Goal: Task Accomplishment & Management: Use online tool/utility

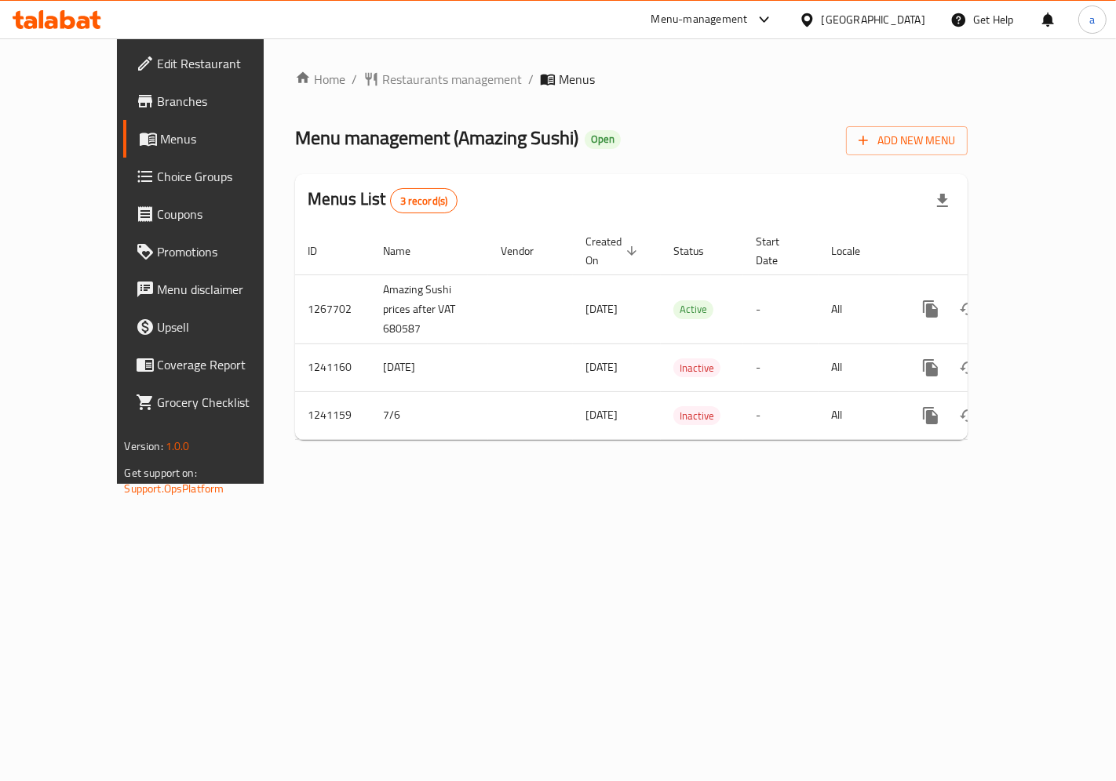
click at [158, 173] on span "Choice Groups" at bounding box center [224, 176] width 133 height 19
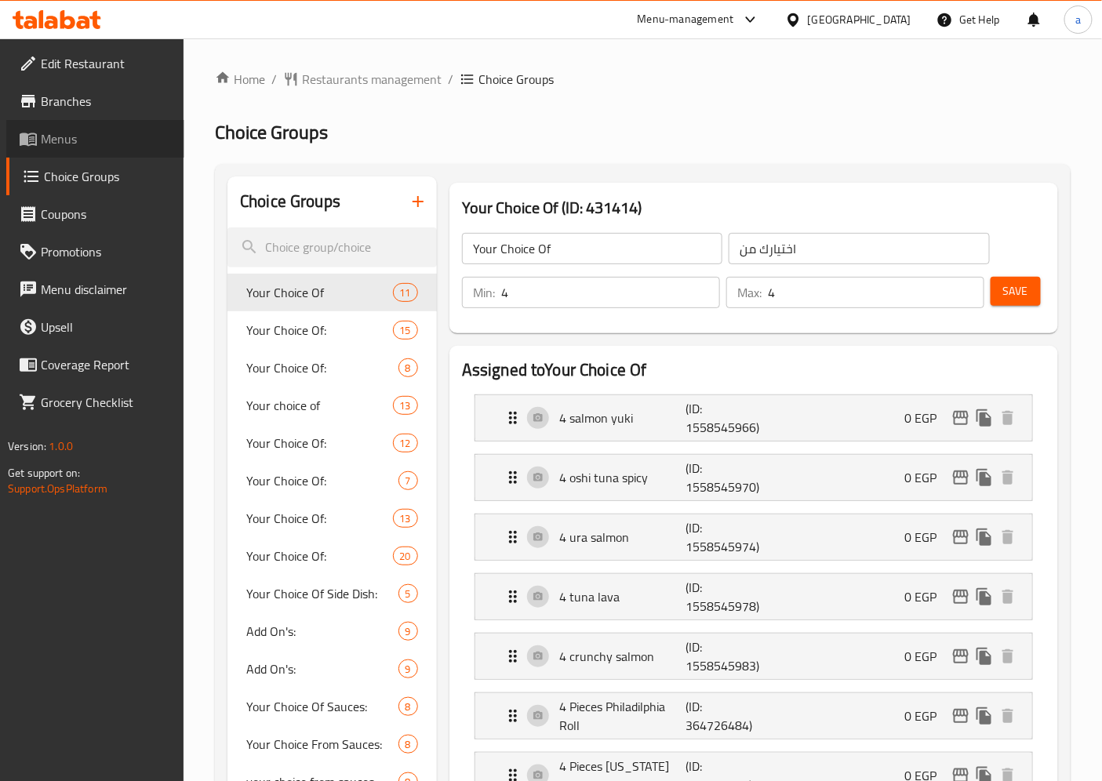
click at [56, 144] on span "Menus" at bounding box center [106, 138] width 131 height 19
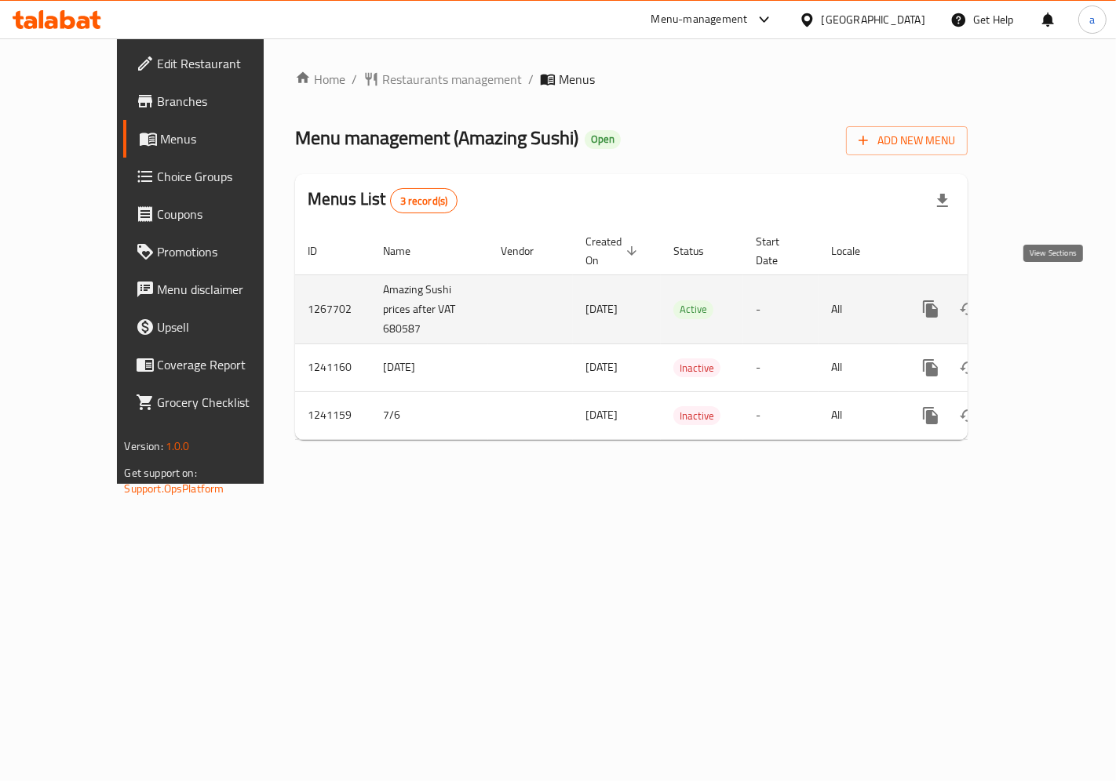
click at [1062, 293] on link "enhanced table" at bounding box center [1044, 309] width 38 height 38
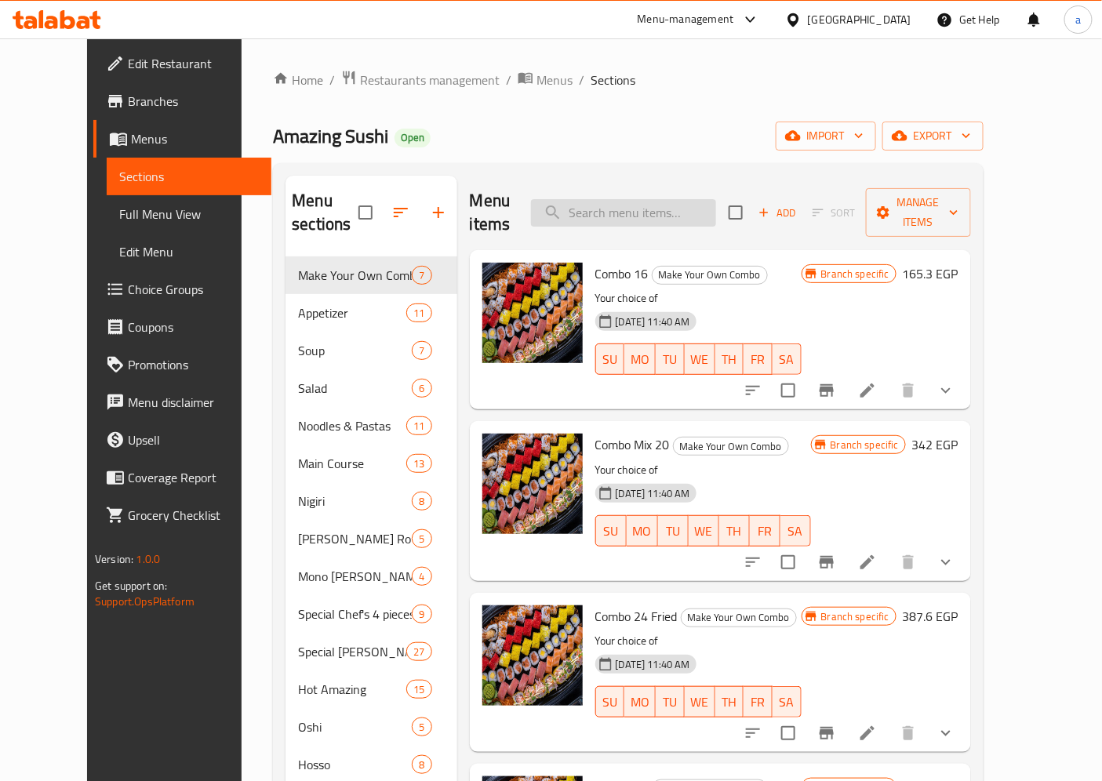
click at [715, 206] on input "search" at bounding box center [623, 212] width 185 height 27
paste input "Seafood Pasta"
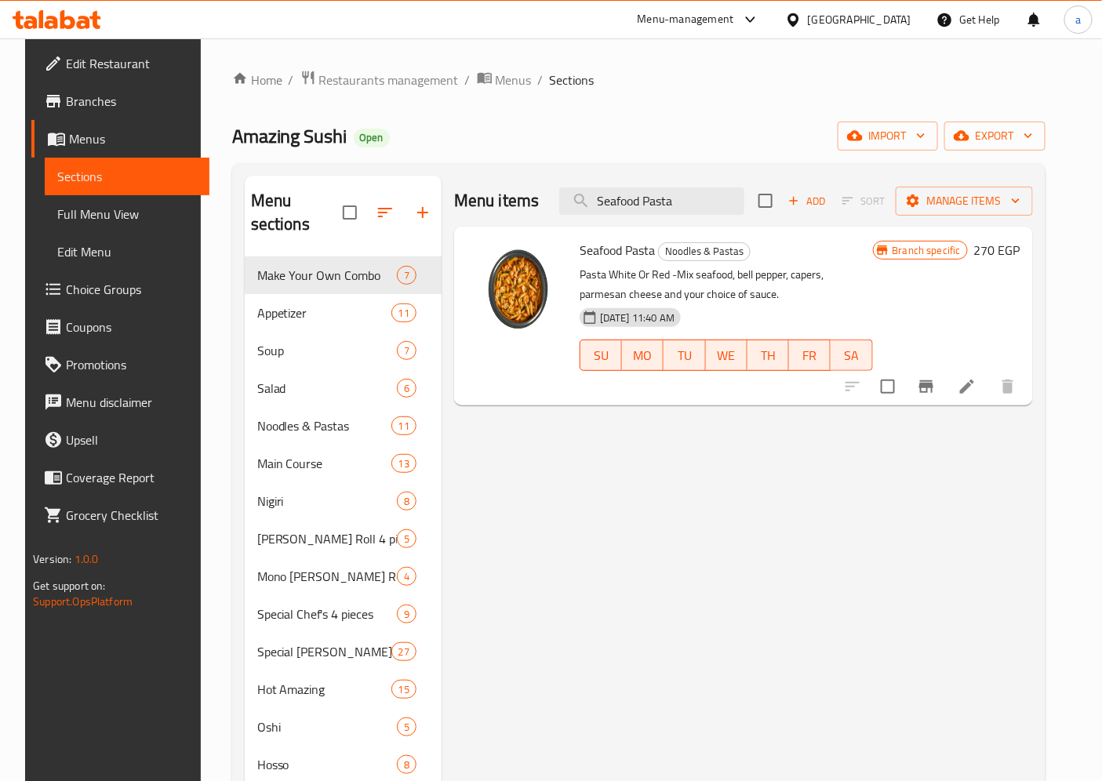
type input "Seafood Pasta"
click at [918, 286] on div "Branch specific 270 EGP" at bounding box center [946, 316] width 147 height 154
click at [977, 380] on icon at bounding box center [967, 386] width 19 height 19
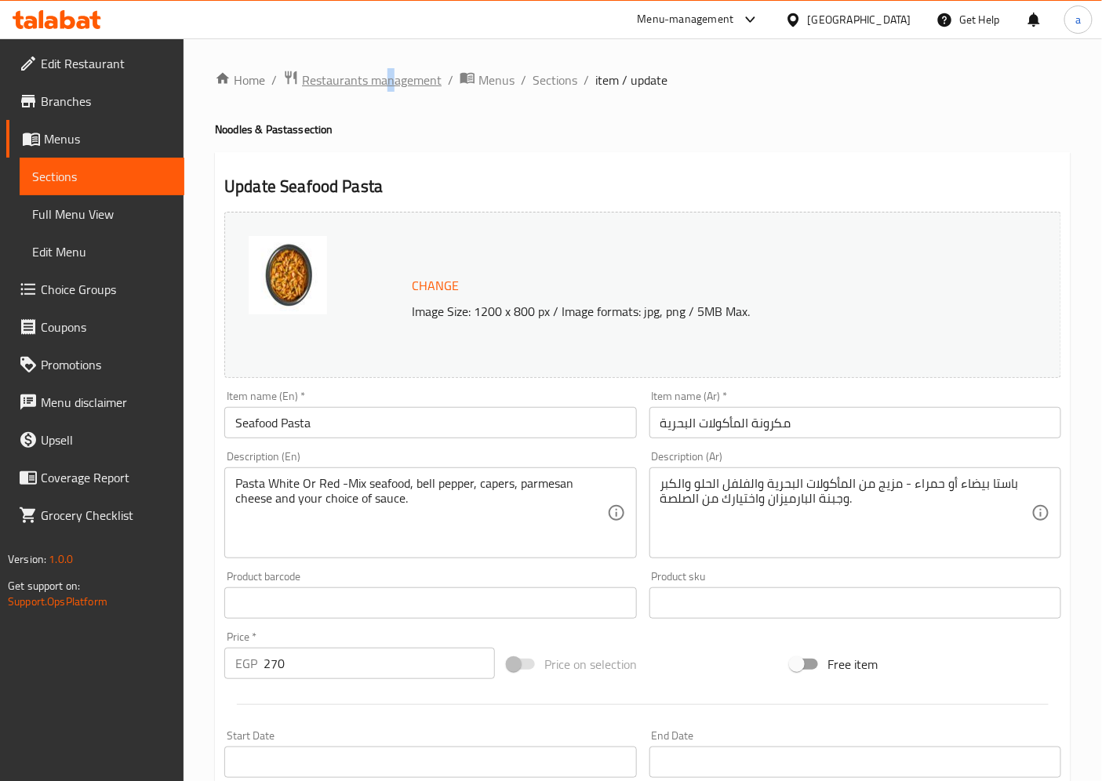
drag, startPoint x: 391, startPoint y: 64, endPoint x: 380, endPoint y: 72, distance: 13.5
click at [383, 71] on div "Home / Restaurants management / Menus / Sections / item / update Noodles & Past…" at bounding box center [643, 584] width 919 height 1093
click at [380, 72] on span "Restaurants management" at bounding box center [372, 80] width 140 height 19
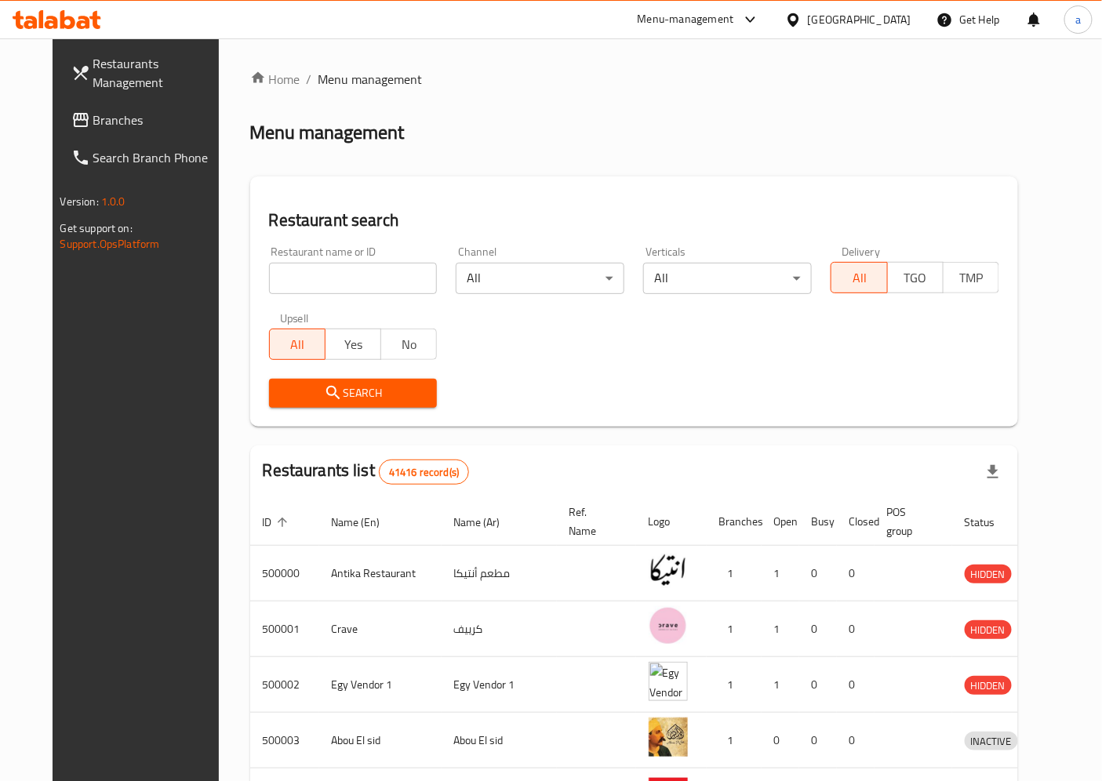
click at [93, 118] on span "Branches" at bounding box center [158, 120] width 131 height 19
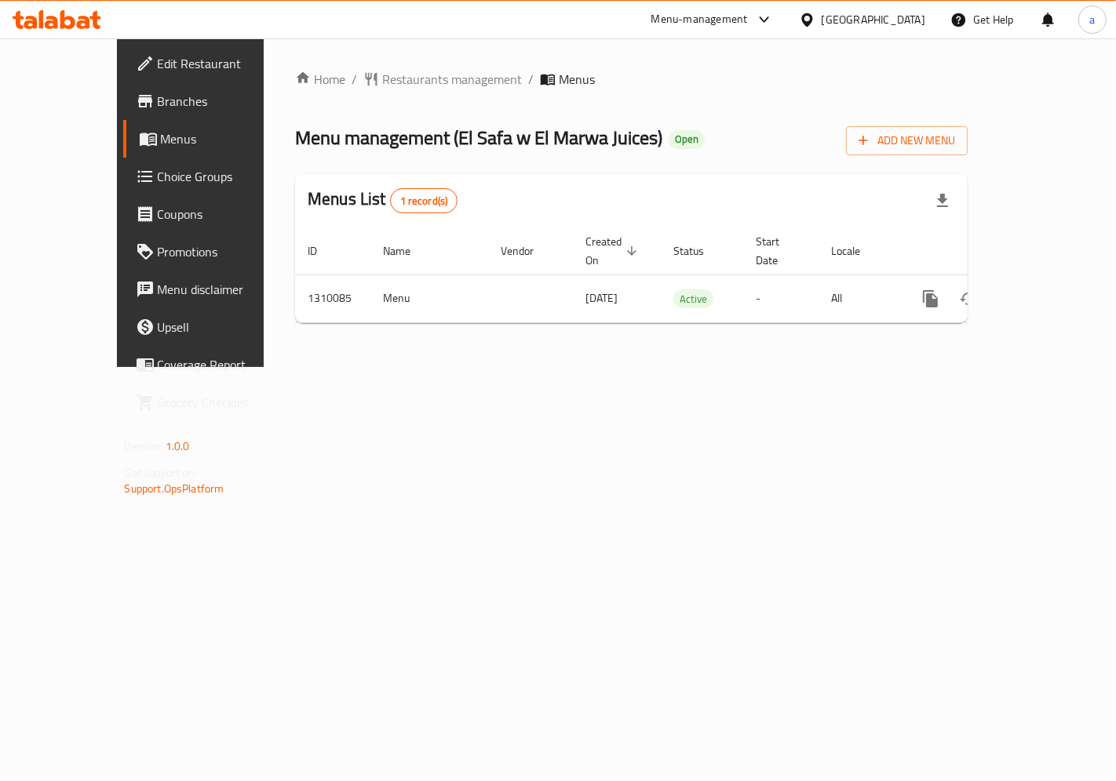
click at [158, 183] on span "Choice Groups" at bounding box center [224, 176] width 133 height 19
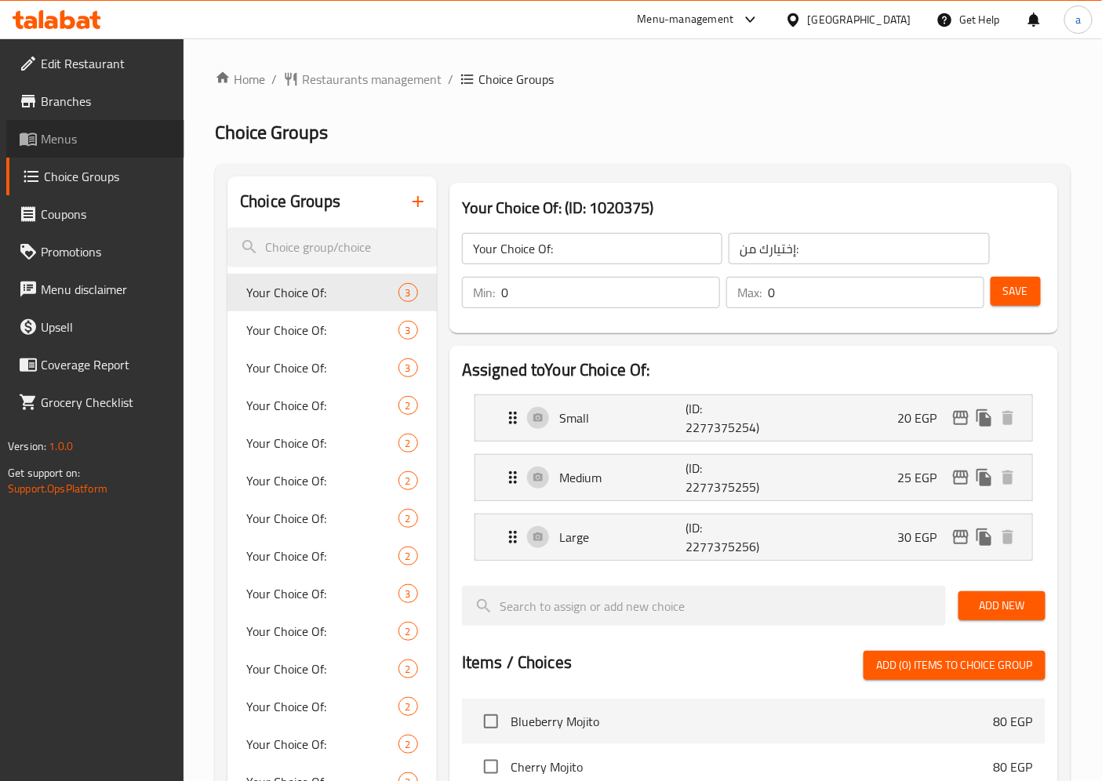
drag, startPoint x: 89, startPoint y: 137, endPoint x: 104, endPoint y: 162, distance: 29.2
click at [89, 138] on span "Menus" at bounding box center [106, 138] width 131 height 19
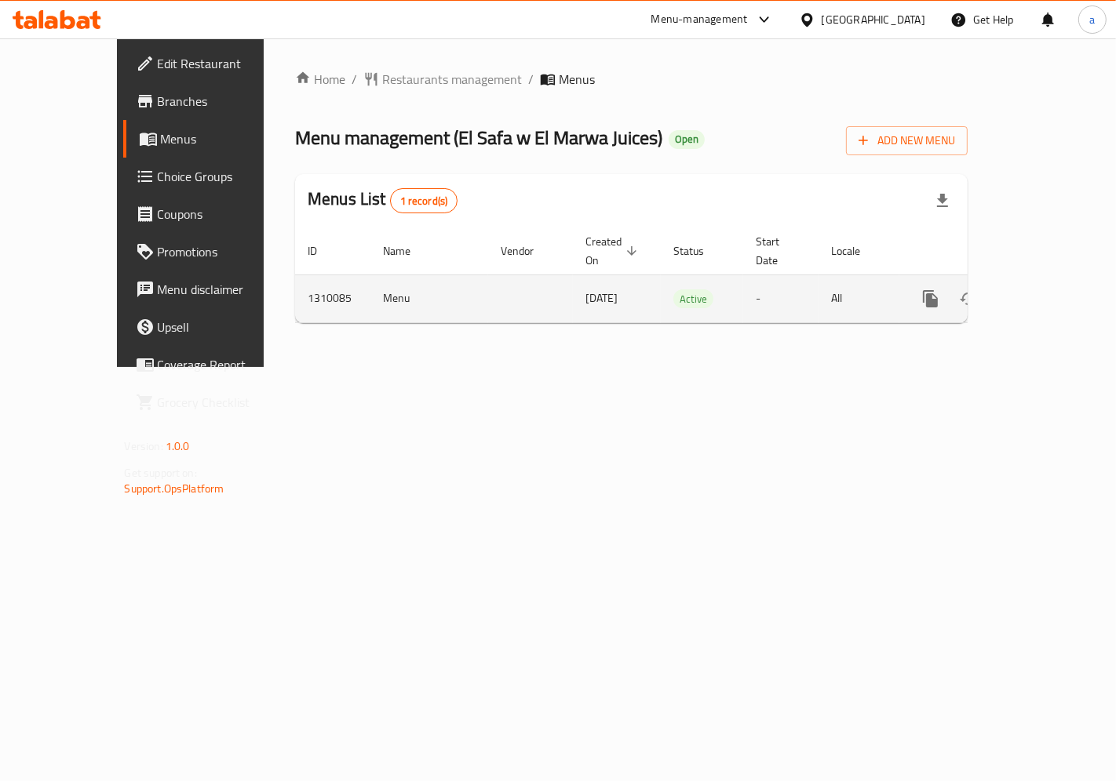
click at [1053, 289] on icon "enhanced table" at bounding box center [1043, 298] width 19 height 19
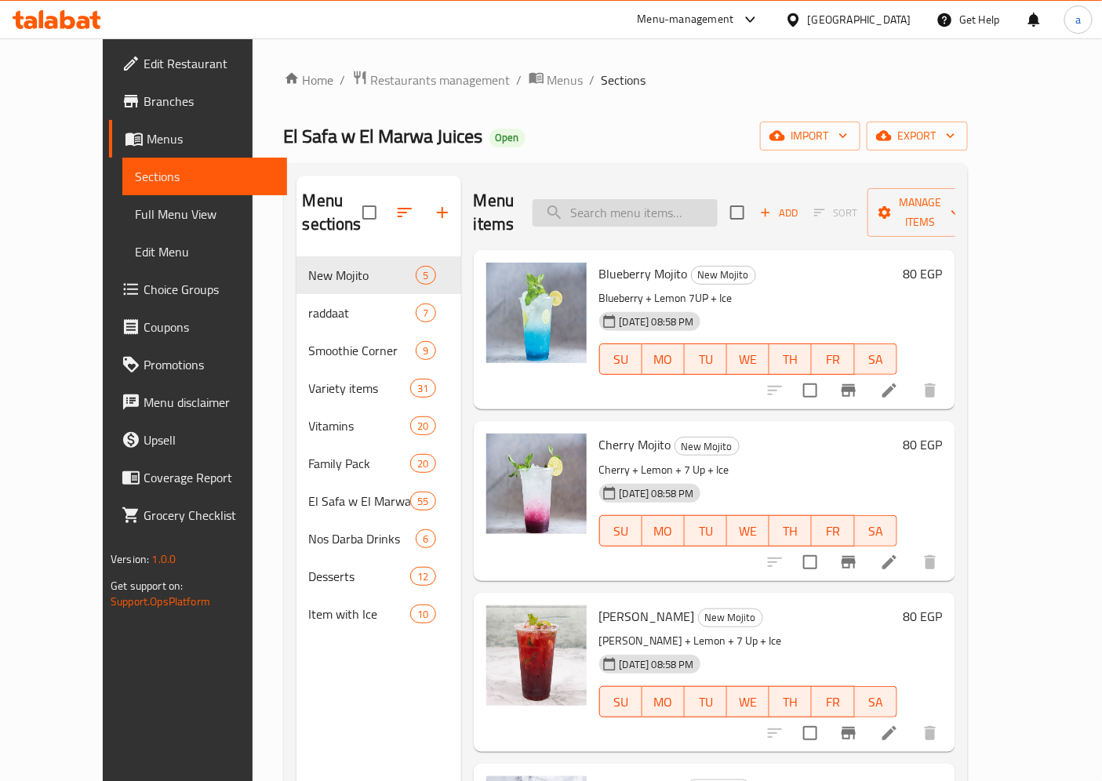
click at [625, 199] on input "search" at bounding box center [625, 212] width 185 height 27
paste input "Rada't Qerd"
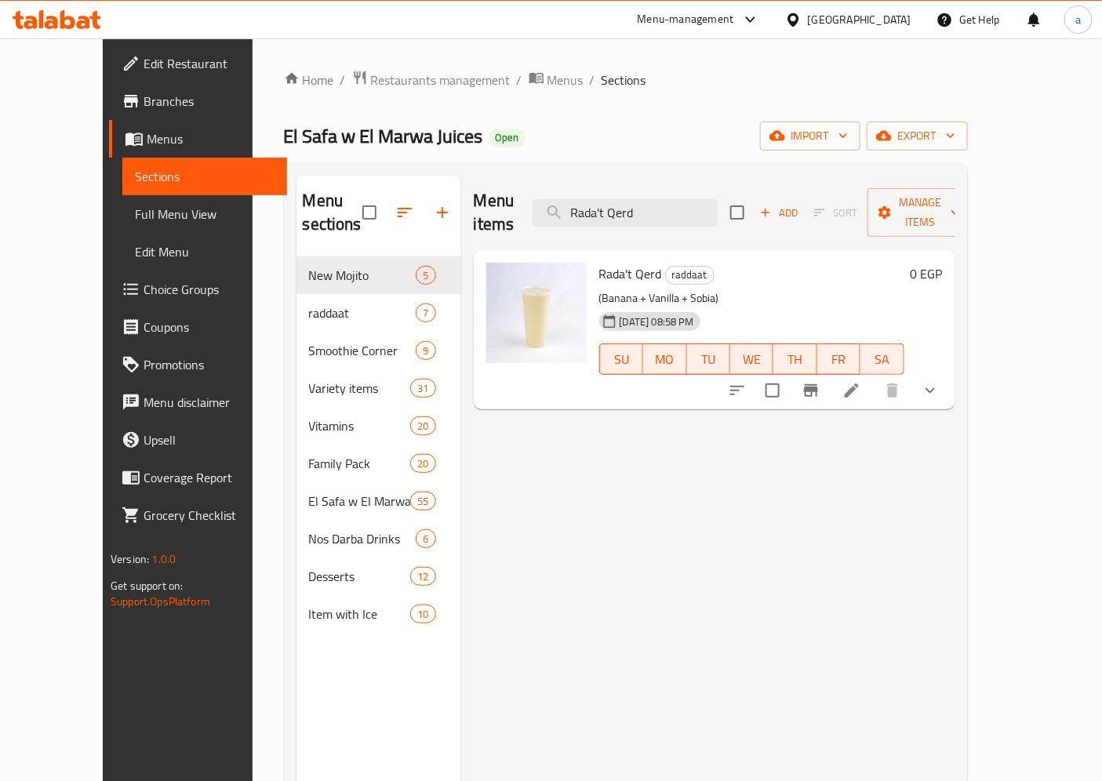
type input "Rada't Qerd"
drag, startPoint x: 982, startPoint y: 272, endPoint x: 987, endPoint y: 333, distance: 61.4
click at [905, 289] on p "(Banana + Vanilla + Sobia)" at bounding box center [751, 299] width 305 height 20
click at [874, 377] on li at bounding box center [852, 391] width 44 height 28
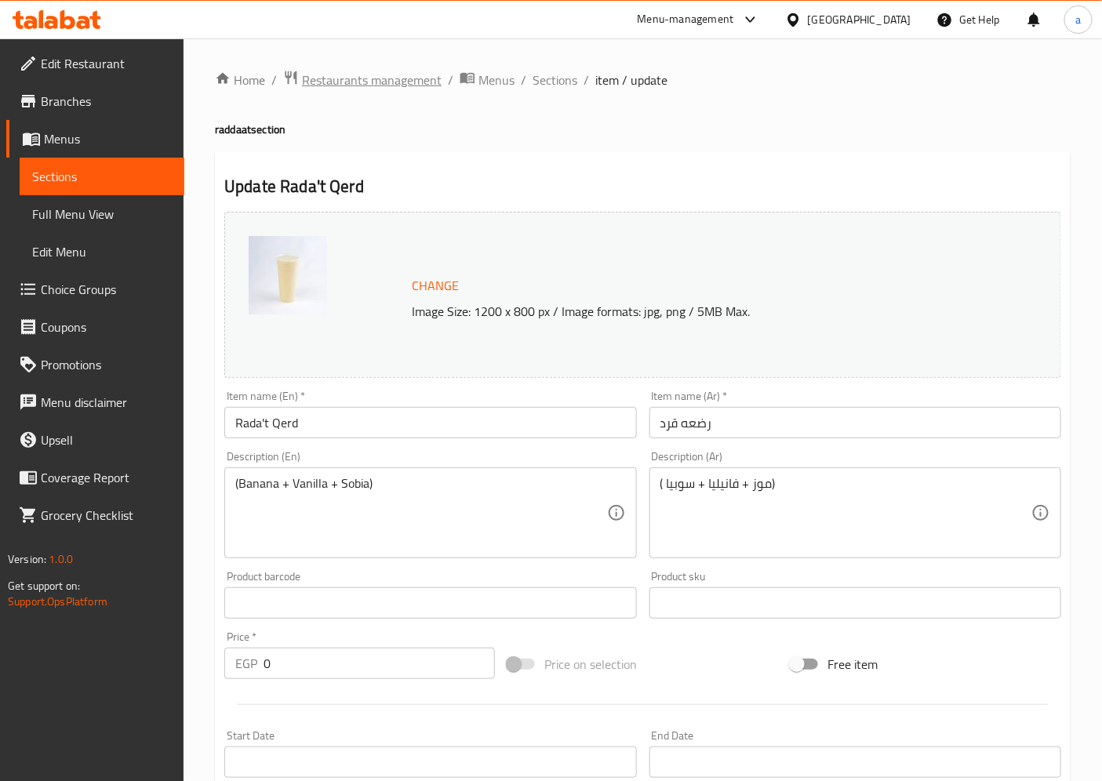
click at [365, 82] on span "Restaurants management" at bounding box center [372, 80] width 140 height 19
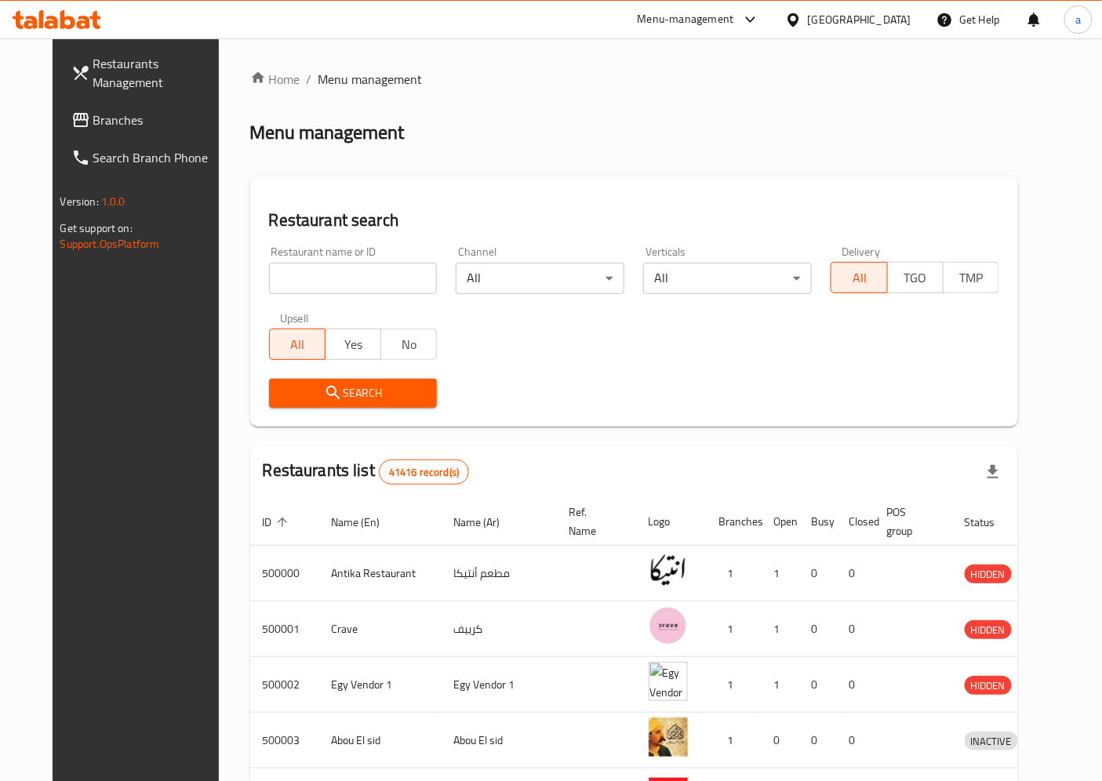
click at [326, 71] on span "Menu management" at bounding box center [371, 79] width 104 height 19
click at [93, 128] on span "Branches" at bounding box center [158, 120] width 131 height 19
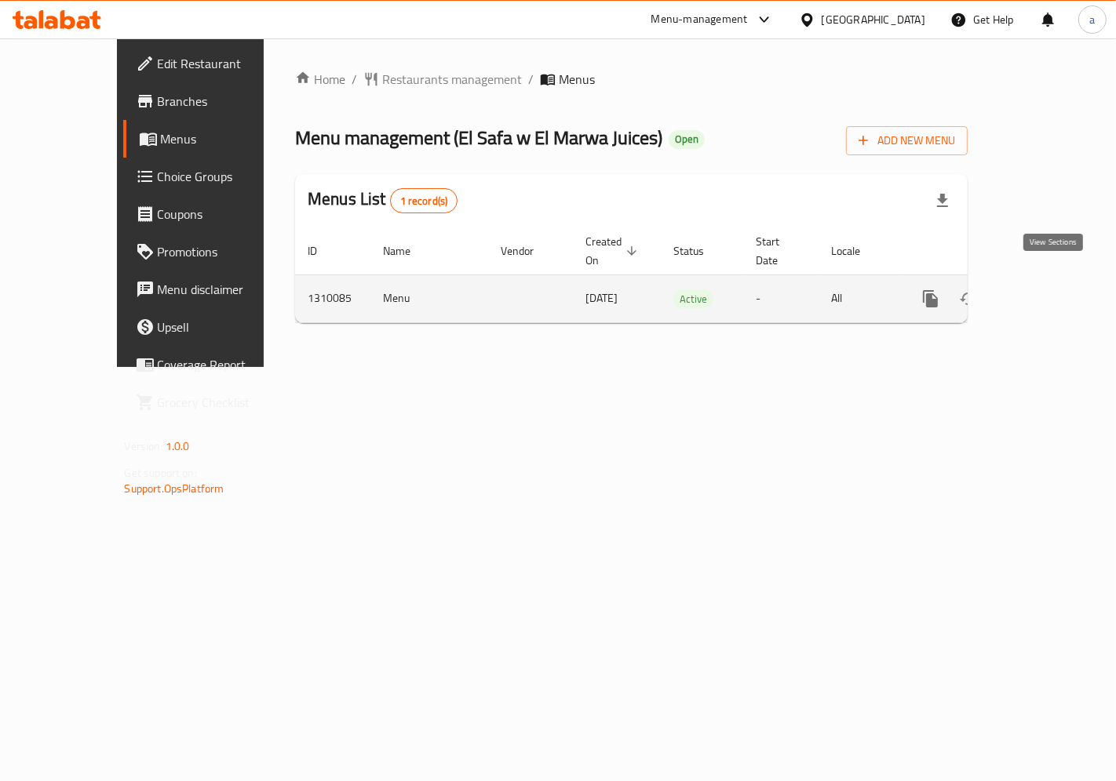
click at [1043, 289] on icon "enhanced table" at bounding box center [1043, 298] width 19 height 19
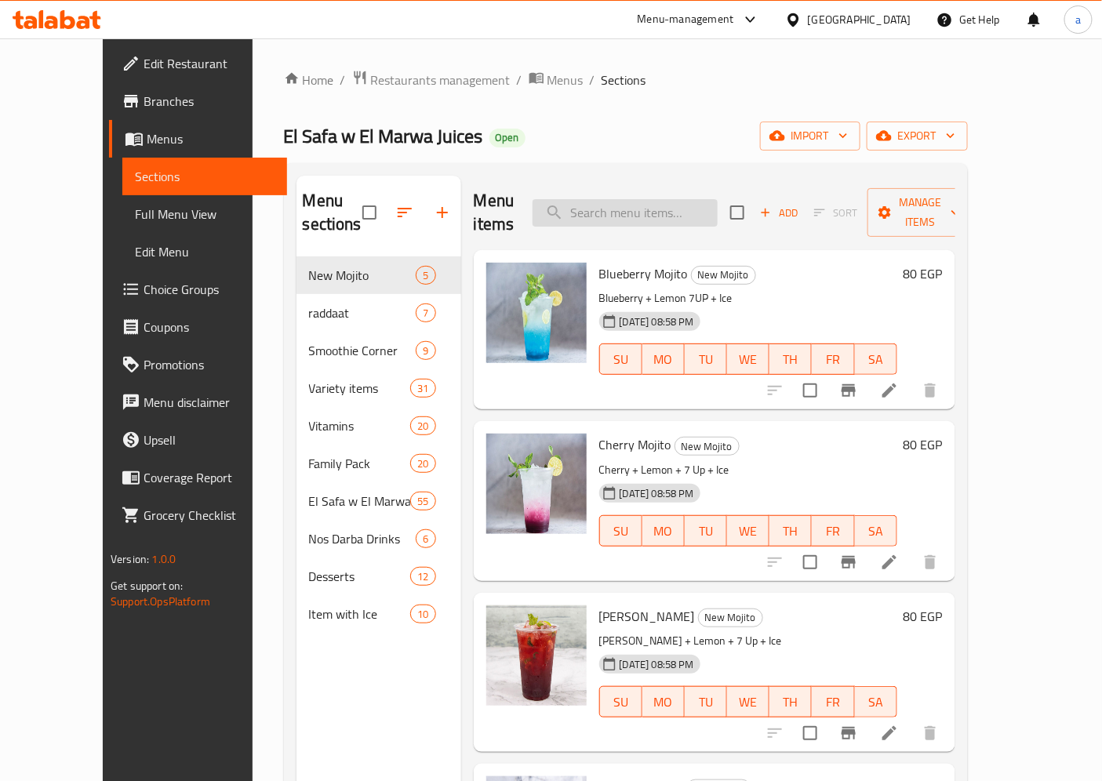
click at [640, 209] on input "search" at bounding box center [625, 212] width 185 height 27
paste input "Rada't feel"
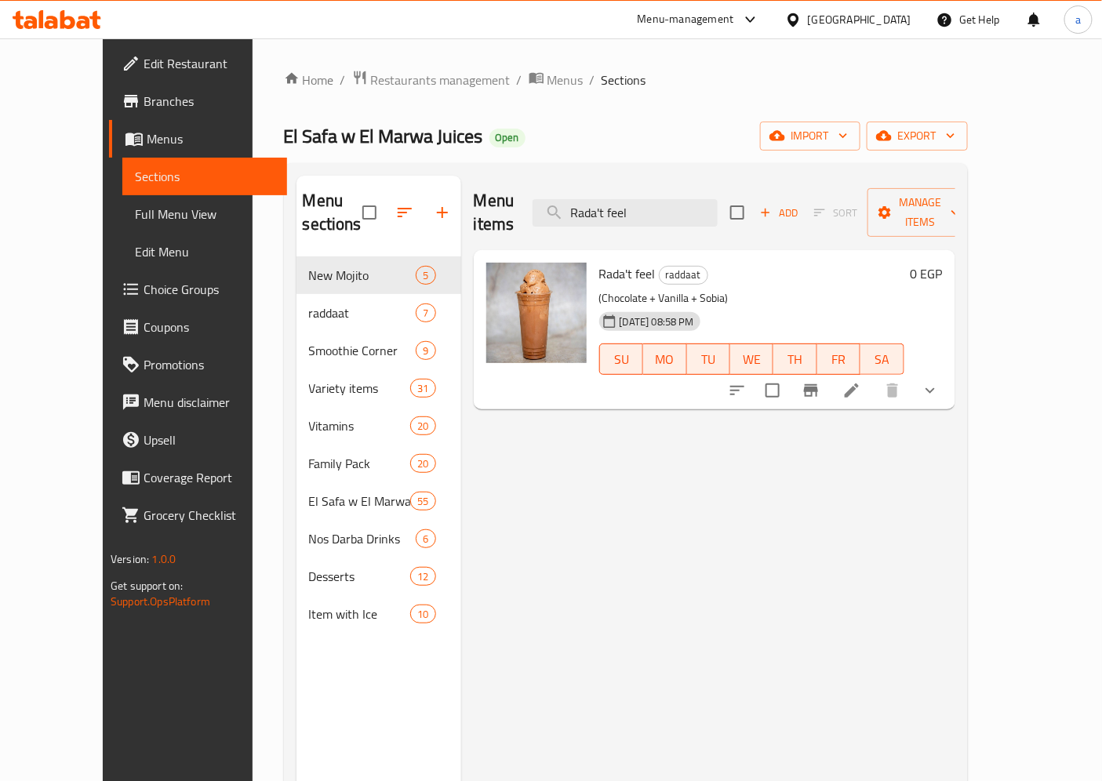
type input "Rada't feel"
click at [861, 381] on icon at bounding box center [852, 390] width 19 height 19
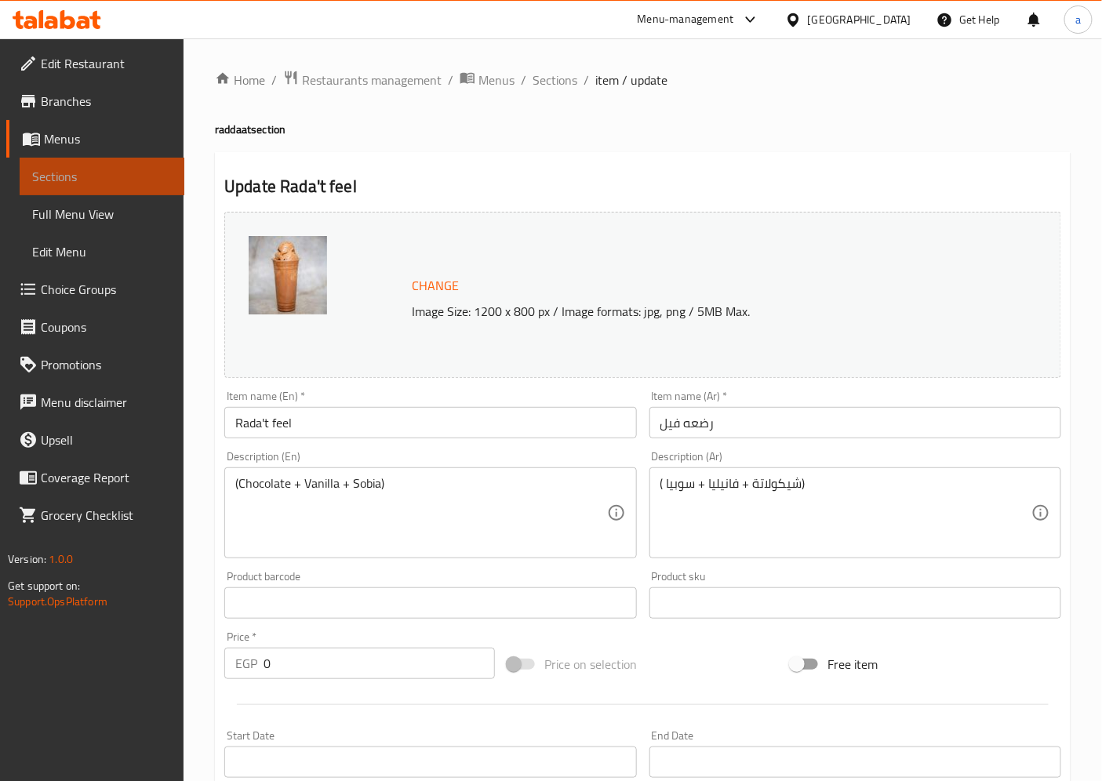
click at [77, 168] on span "Sections" at bounding box center [102, 176] width 140 height 19
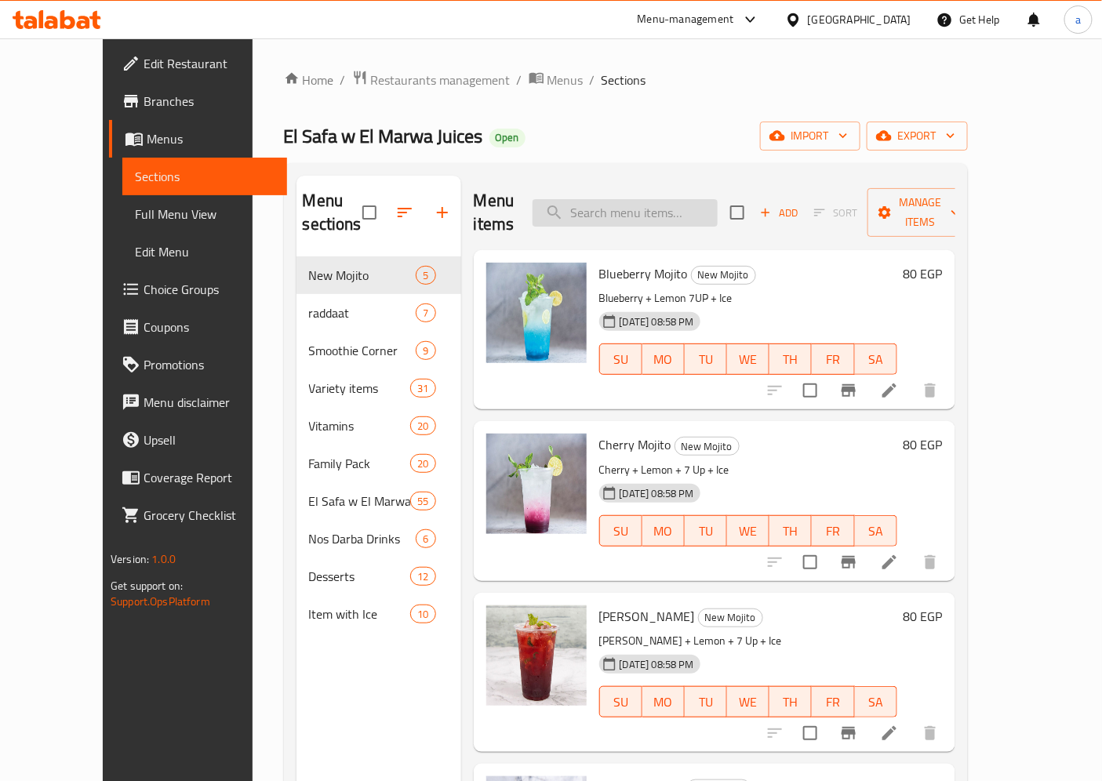
click at [649, 206] on input "search" at bounding box center [625, 212] width 185 height 27
paste input "Rada't Hoot"
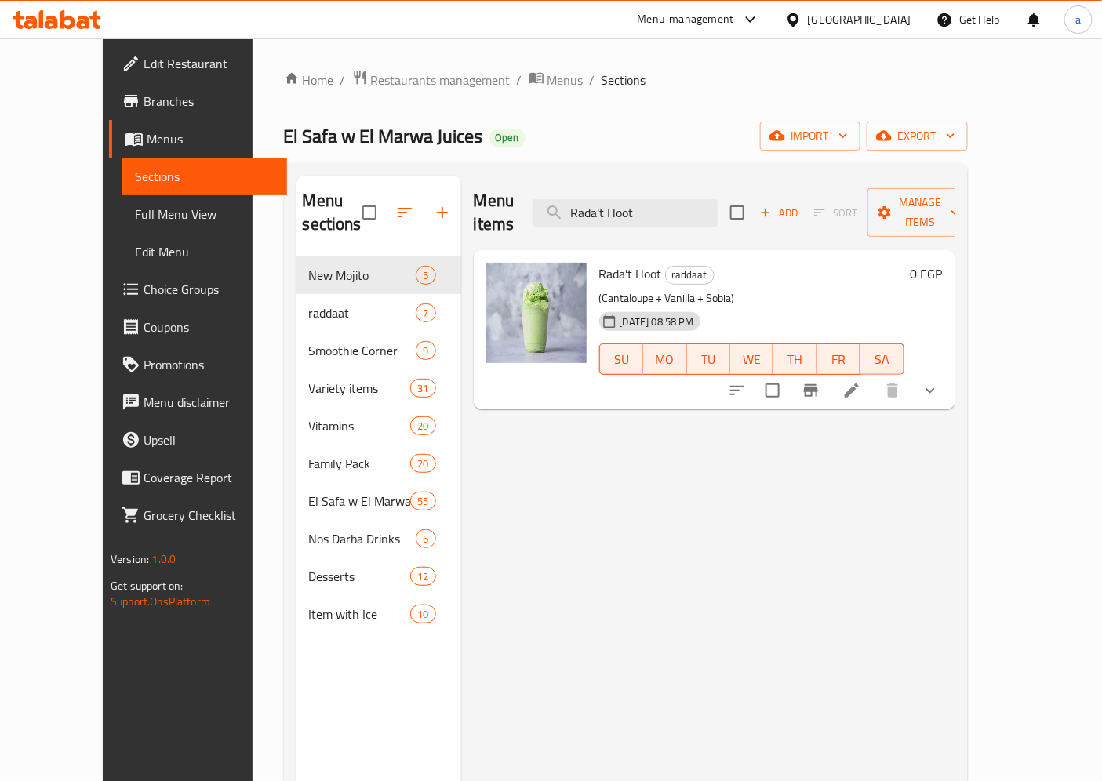
type input "Rada't Hoot"
click at [861, 381] on icon at bounding box center [852, 390] width 19 height 19
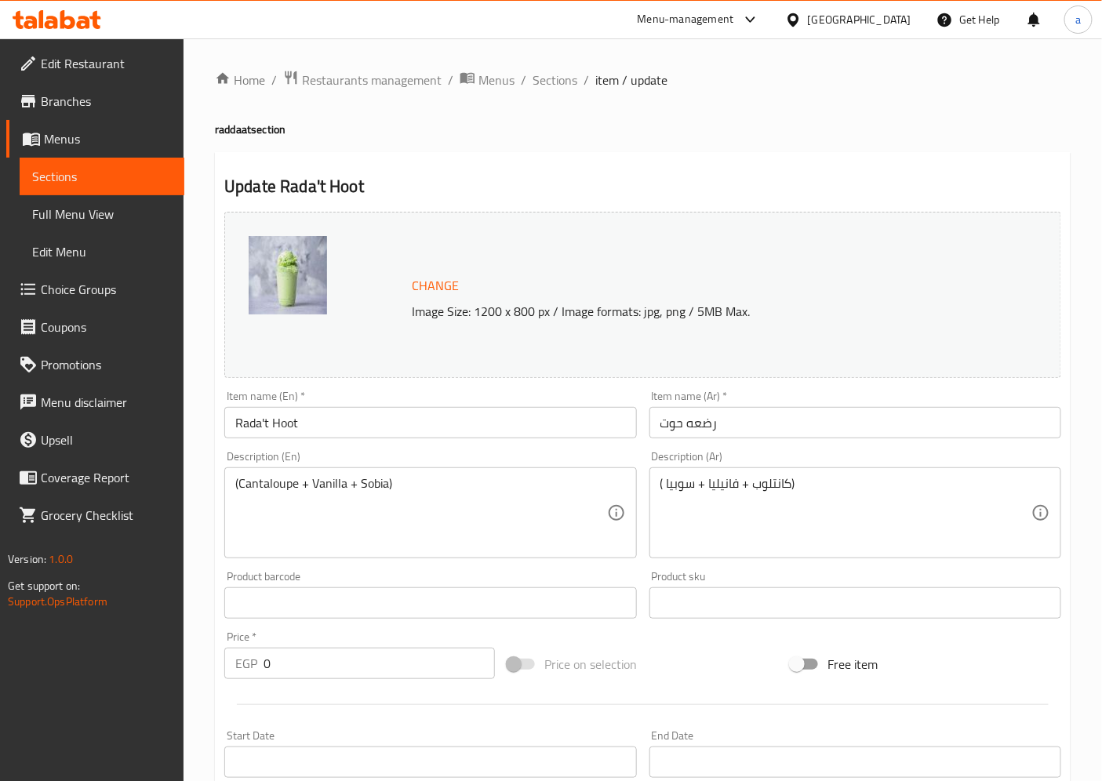
click at [78, 174] on span "Sections" at bounding box center [102, 176] width 140 height 19
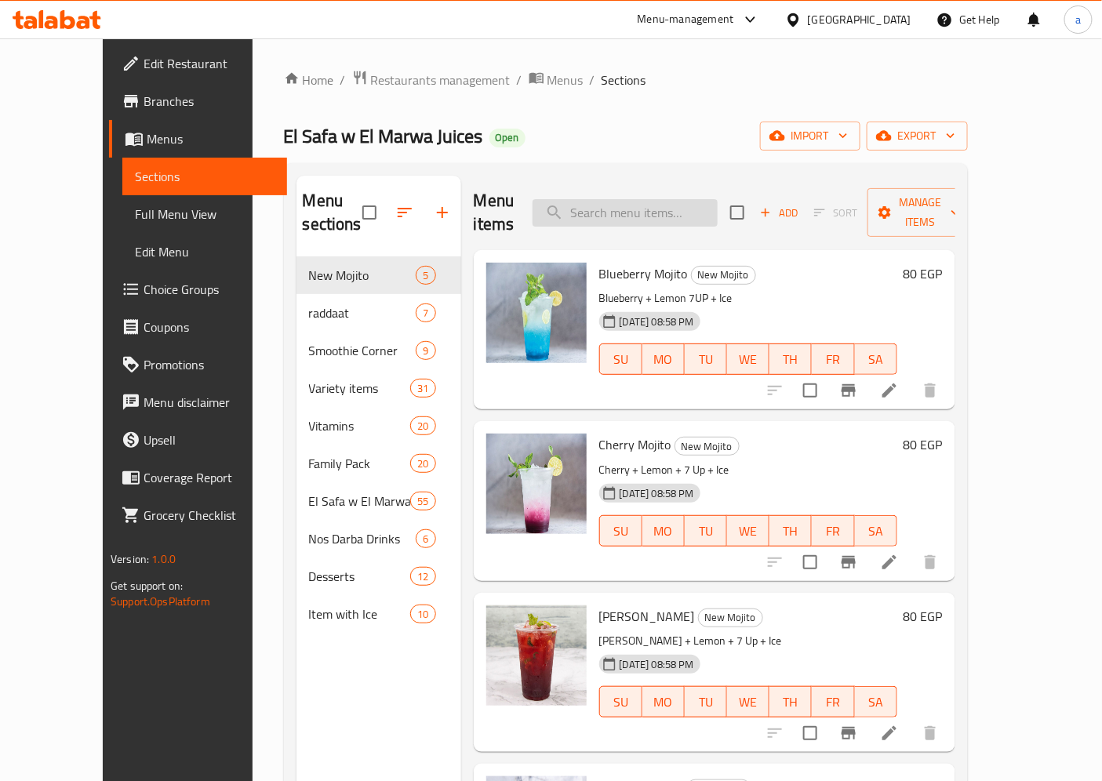
click at [688, 202] on input "search" at bounding box center [625, 212] width 185 height 27
paste input "Rada't Al ghazal"
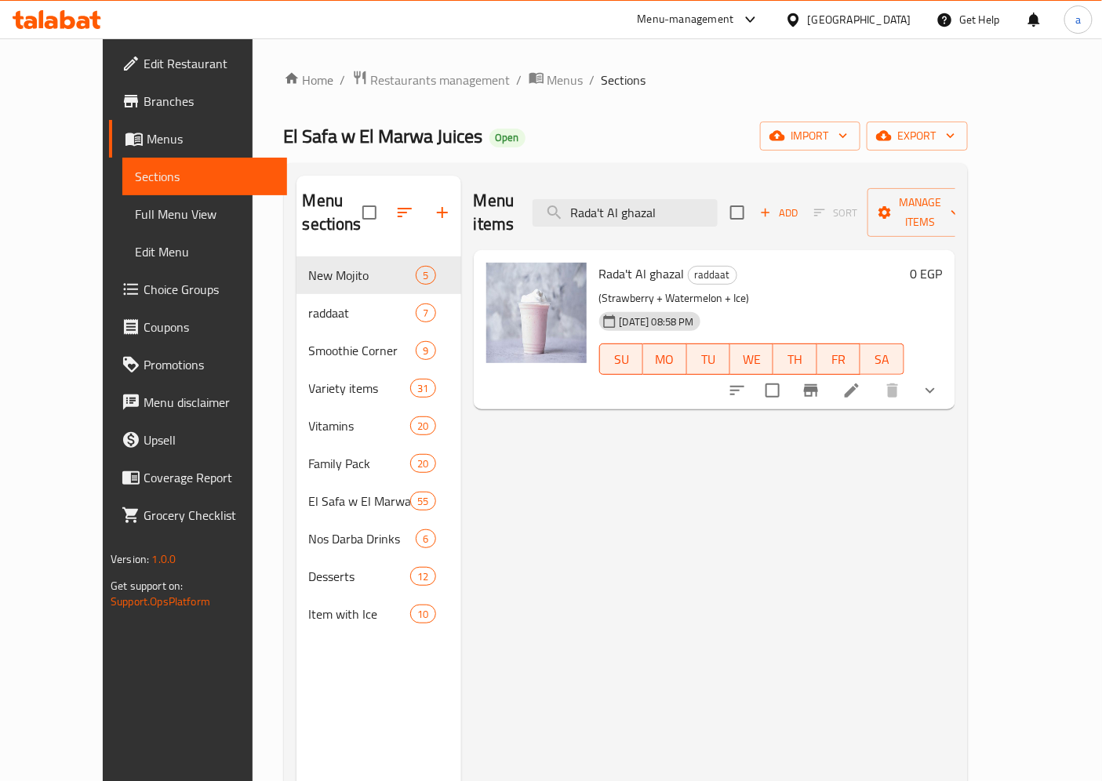
type input "Rada't Al ghazal"
click at [861, 381] on icon at bounding box center [852, 390] width 19 height 19
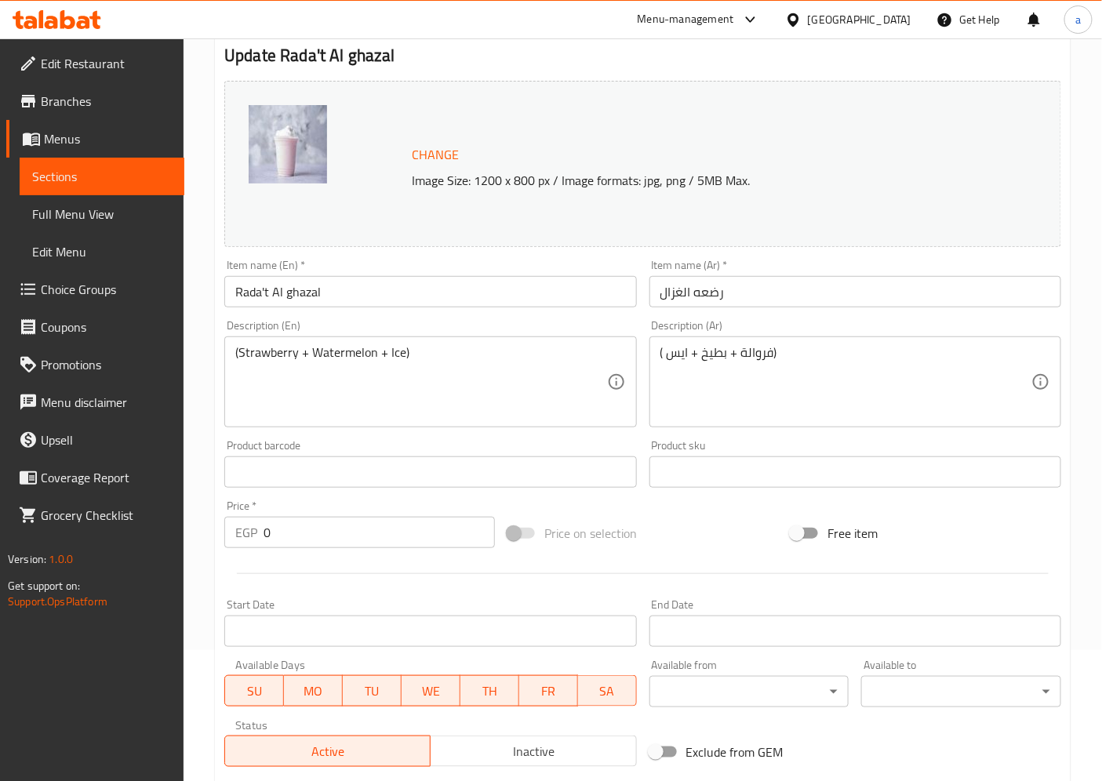
scroll to position [122, 0]
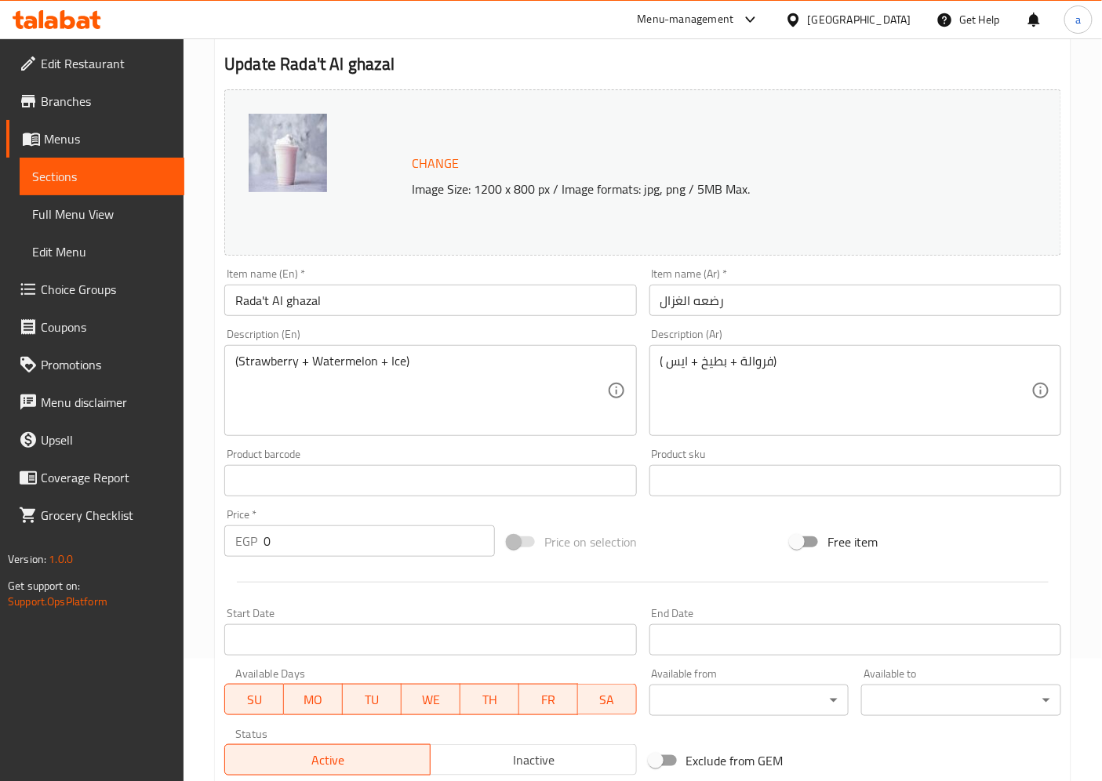
click at [142, 177] on span "Sections" at bounding box center [102, 176] width 140 height 19
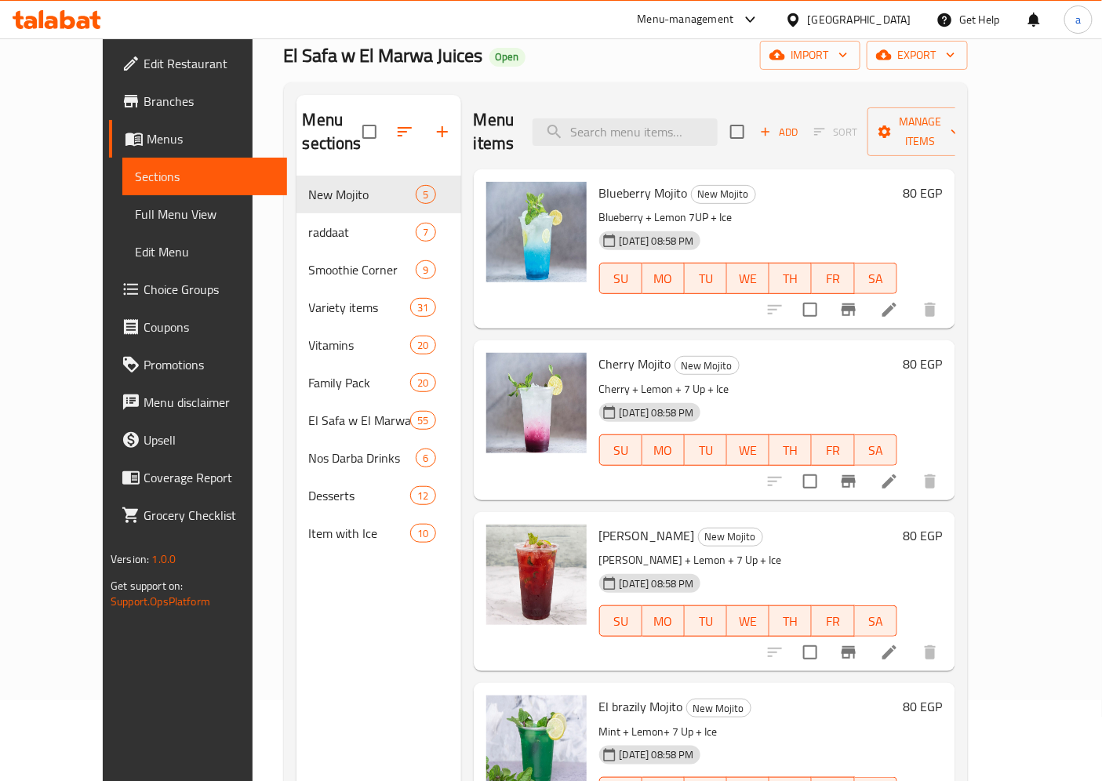
scroll to position [35, 0]
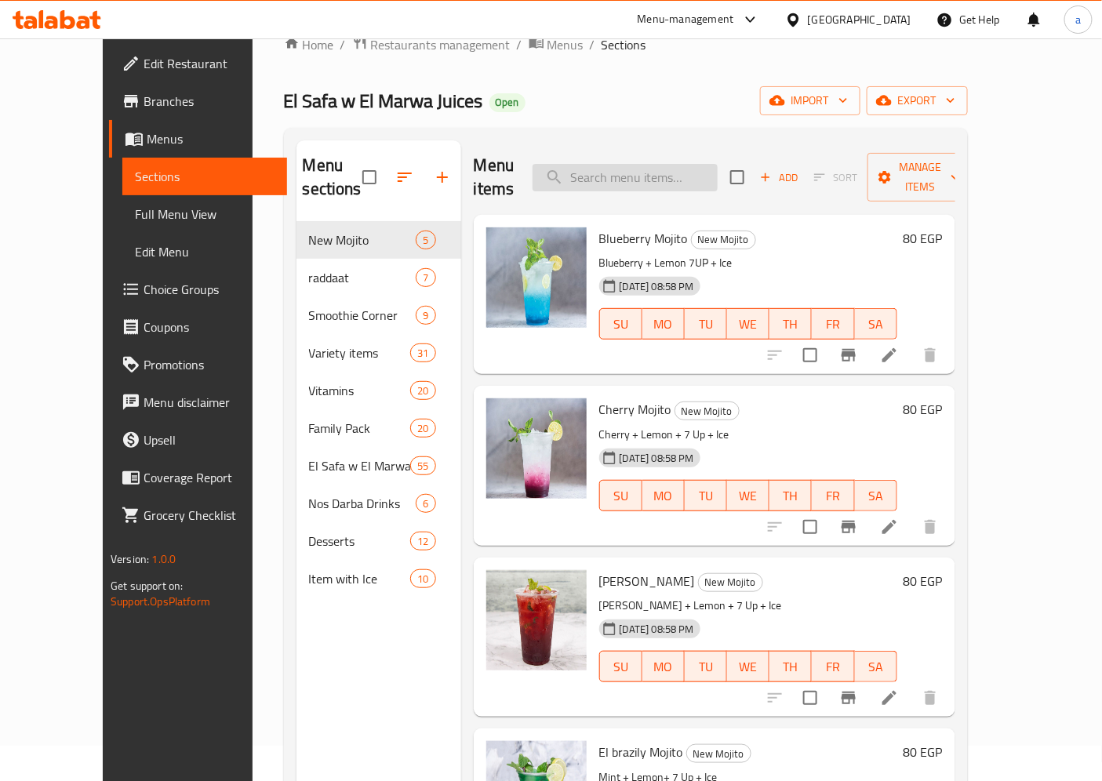
click at [655, 164] on input "search" at bounding box center [625, 177] width 185 height 27
paste input "Rada't laban el [PERSON_NAME]"
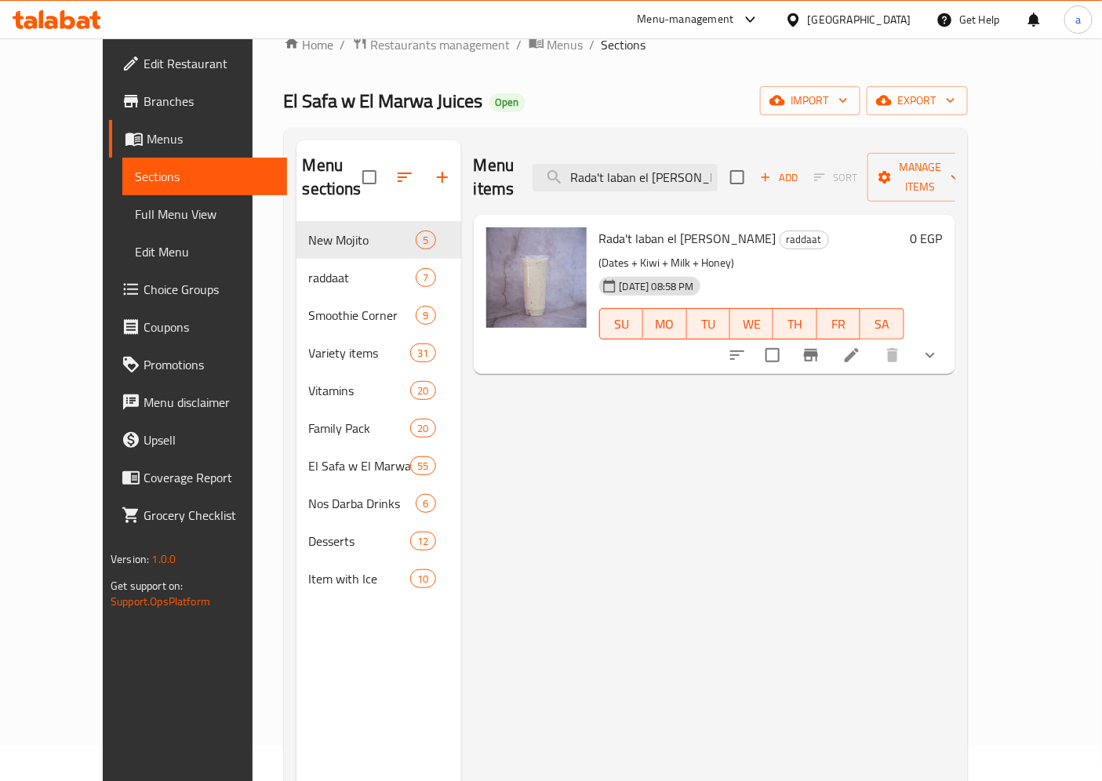
type input "Rada't laban el [PERSON_NAME]"
click at [861, 346] on icon at bounding box center [852, 355] width 19 height 19
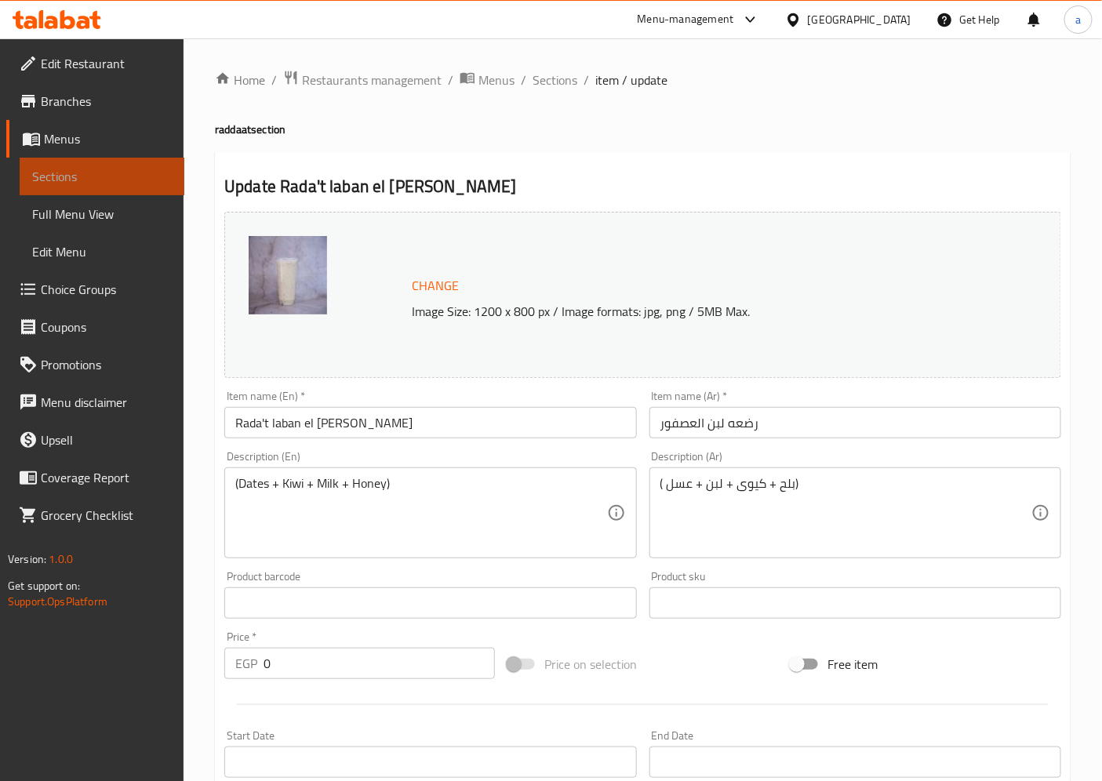
click at [83, 178] on span "Sections" at bounding box center [102, 176] width 140 height 19
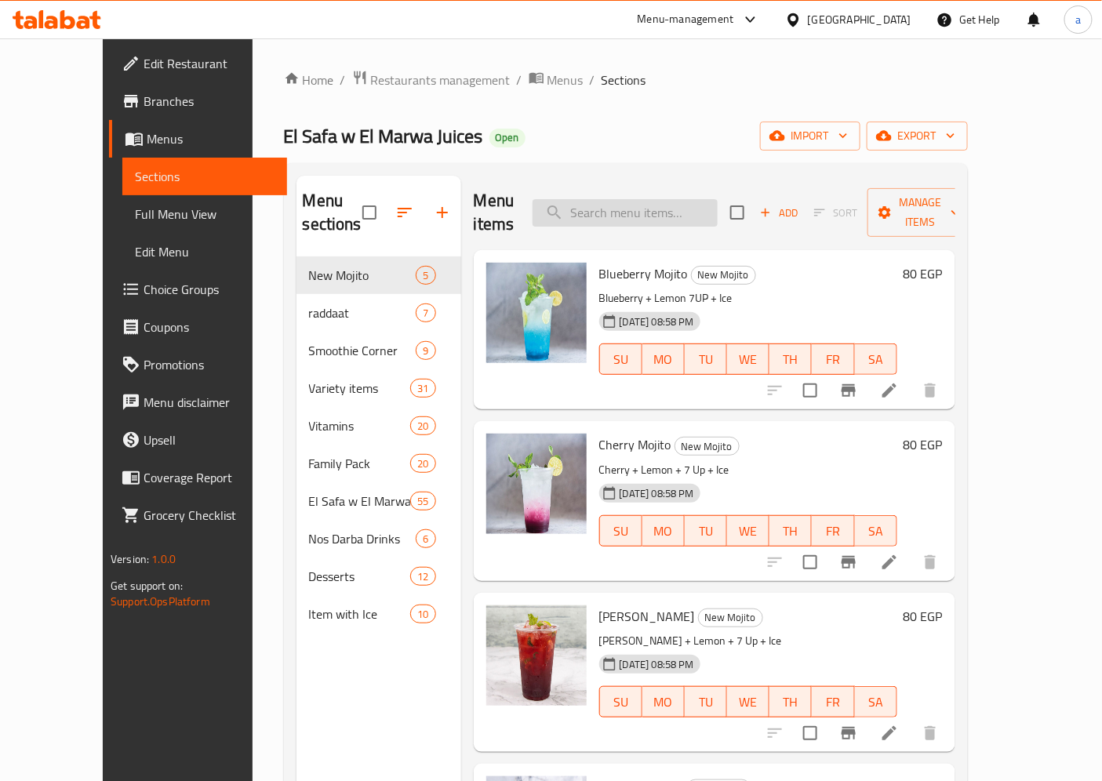
click at [647, 195] on div "Menu items Add Sort Manage items" at bounding box center [715, 213] width 482 height 75
click at [647, 199] on input "search" at bounding box center [625, 212] width 185 height 27
paste input "Rada't El Nem"
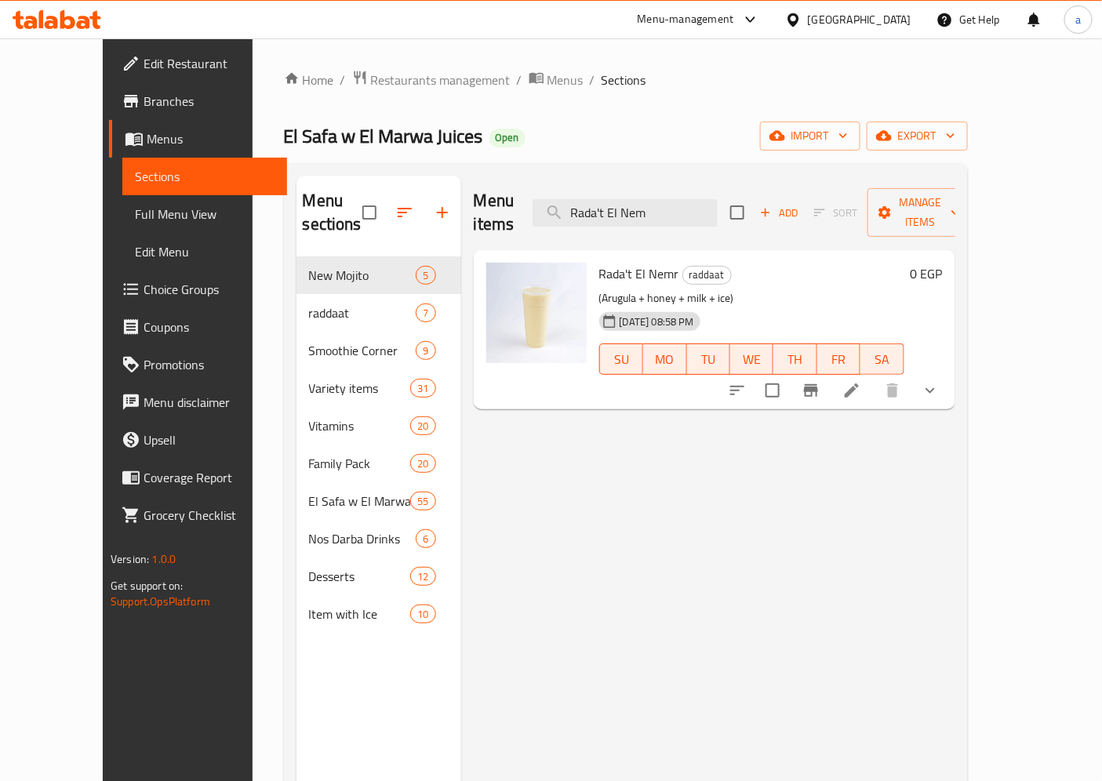
type input "Rada't El Nem"
click at [874, 377] on li at bounding box center [852, 391] width 44 height 28
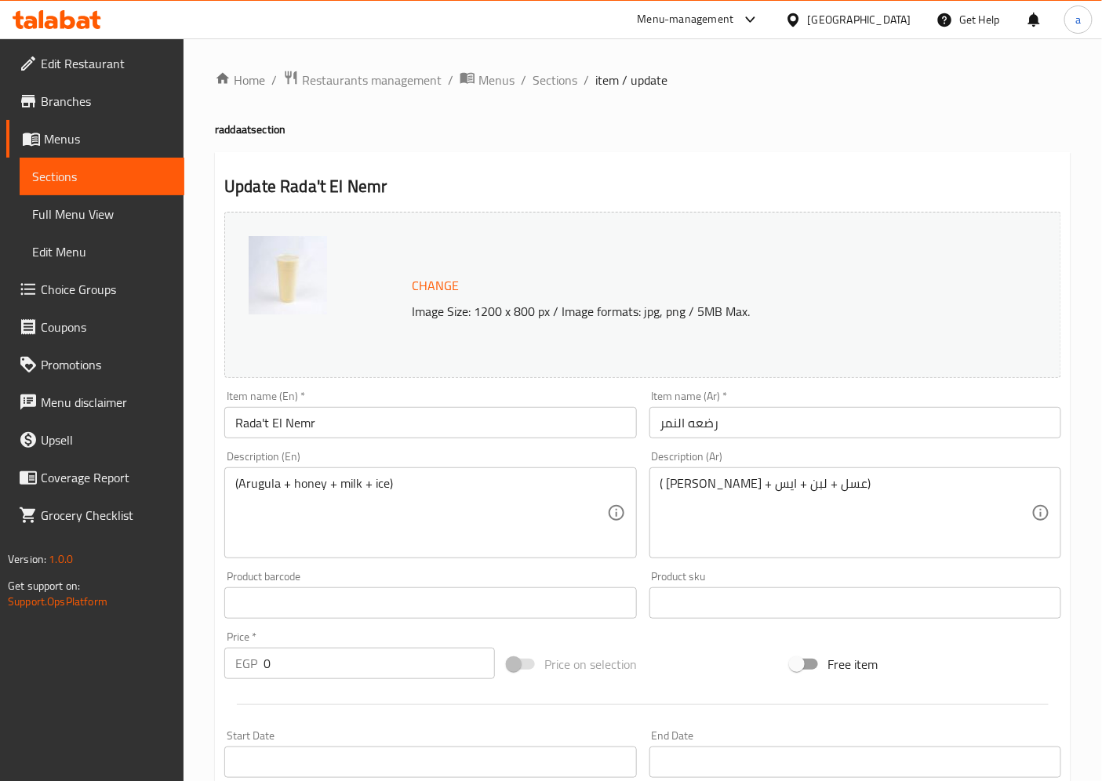
click at [105, 184] on span "Sections" at bounding box center [102, 176] width 140 height 19
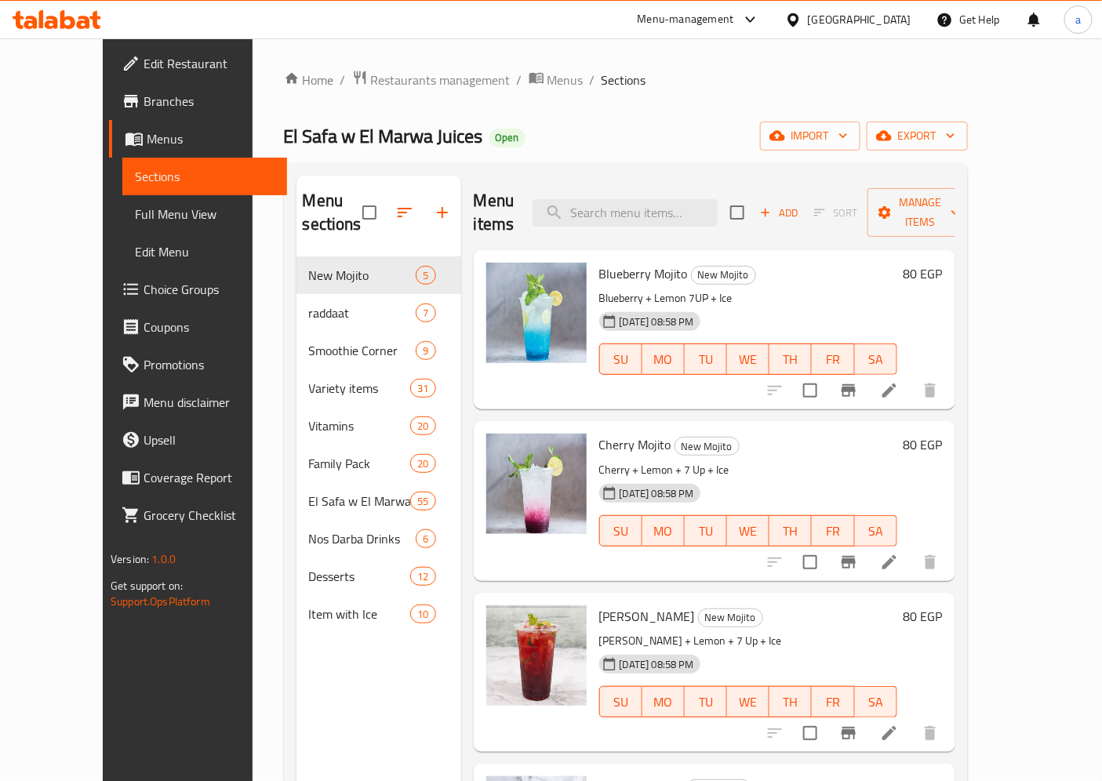
click at [147, 143] on span "Menus" at bounding box center [211, 138] width 128 height 19
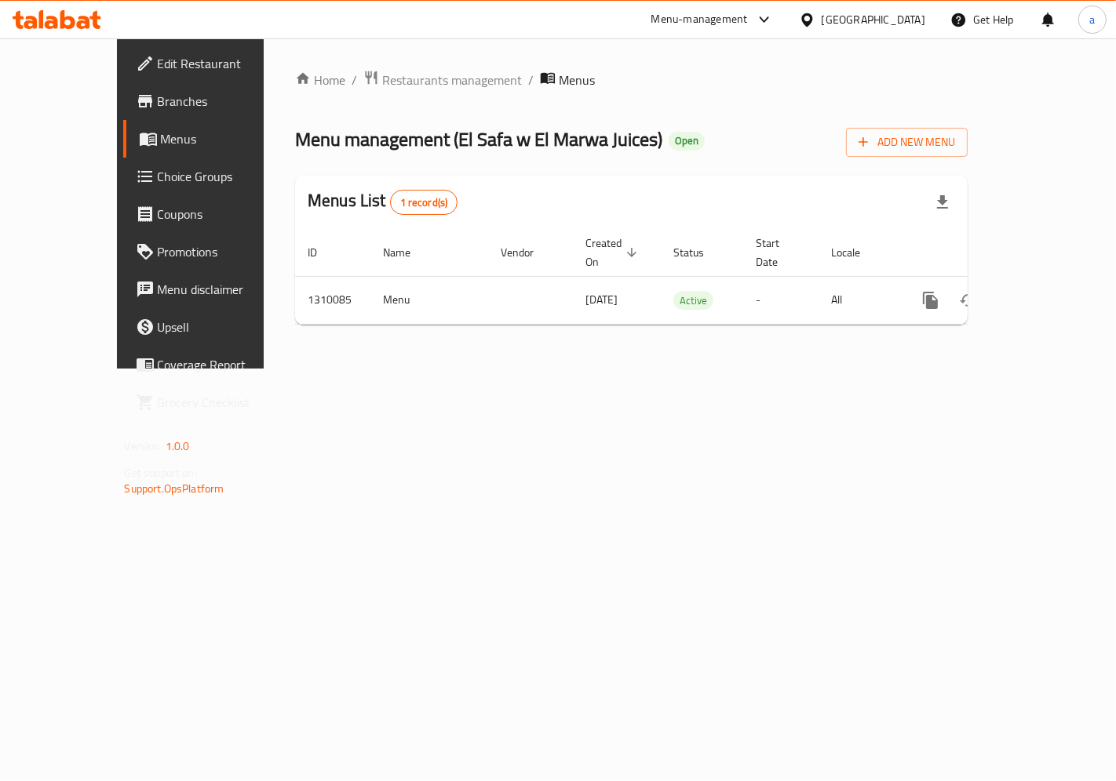
click at [56, 26] on icon at bounding box center [51, 22] width 13 height 13
